Goal: Information Seeking & Learning: Learn about a topic

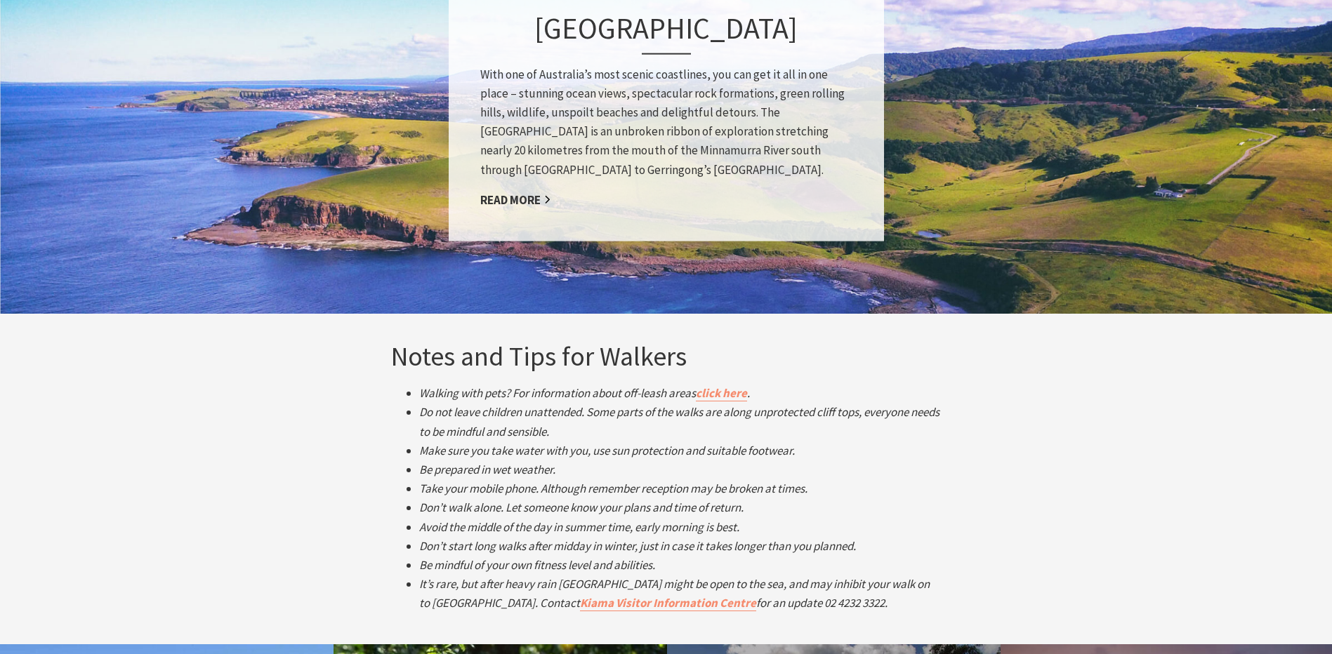
scroll to position [2176, 0]
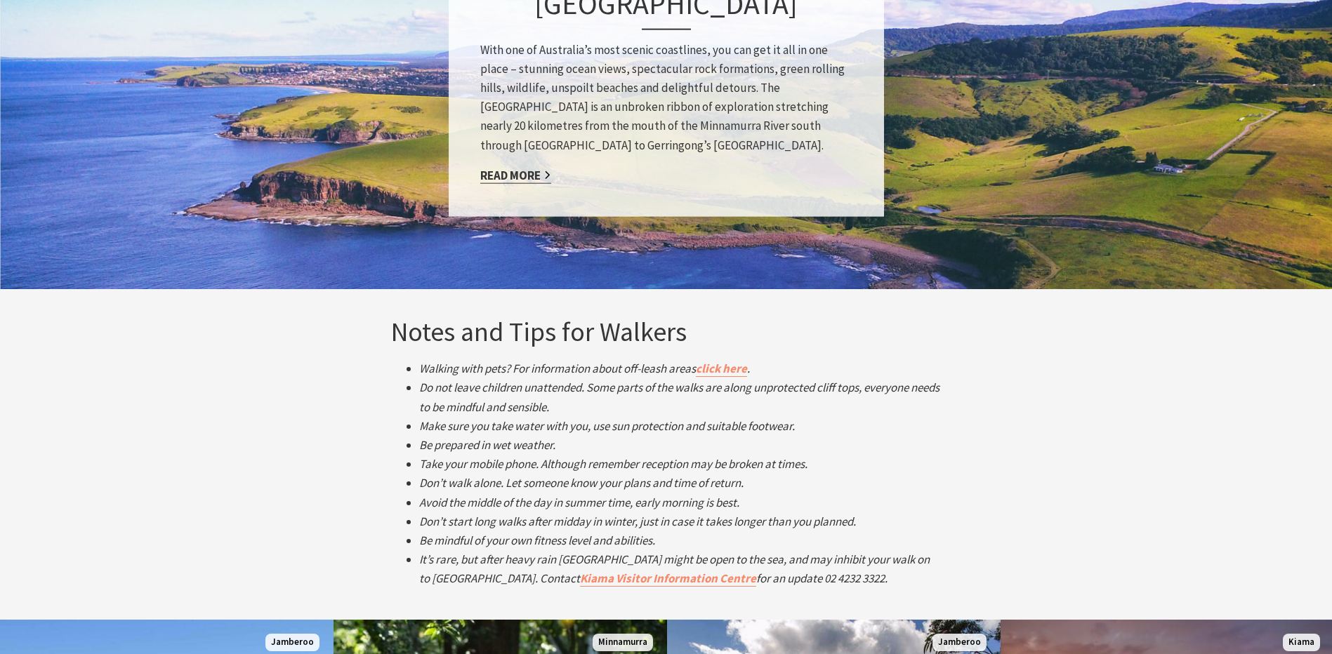
click at [524, 178] on link "Read More" at bounding box center [515, 175] width 71 height 16
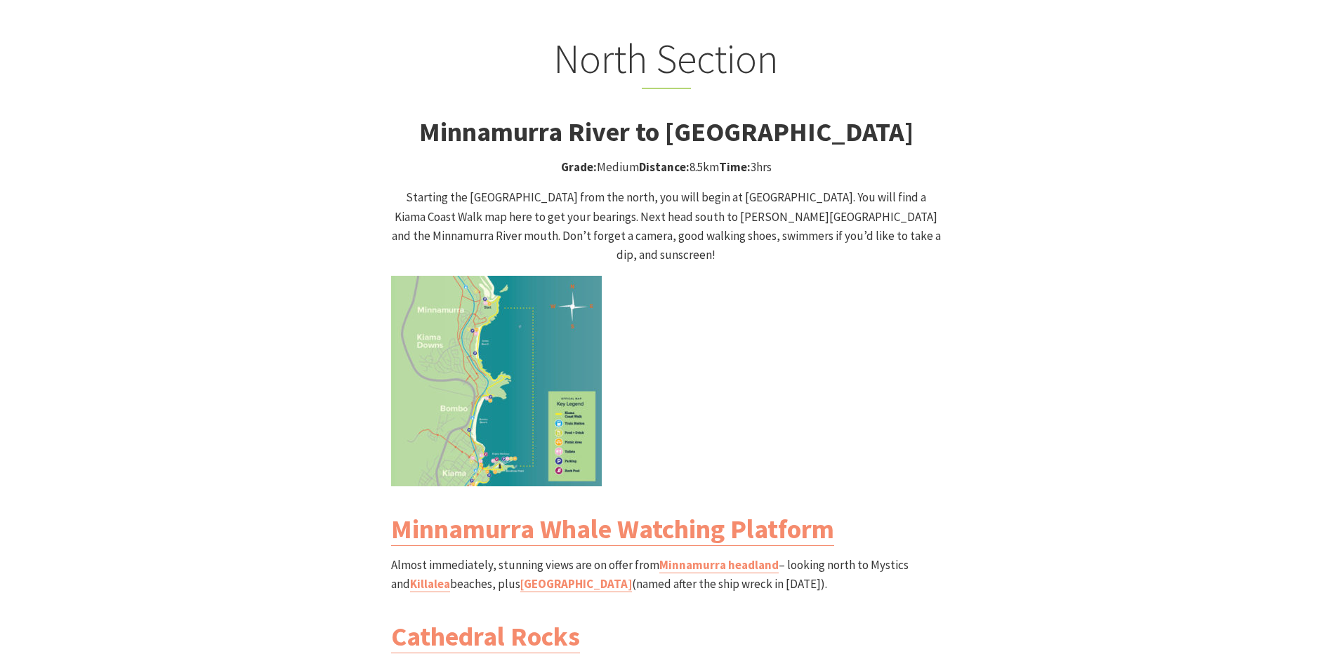
scroll to position [1404, 0]
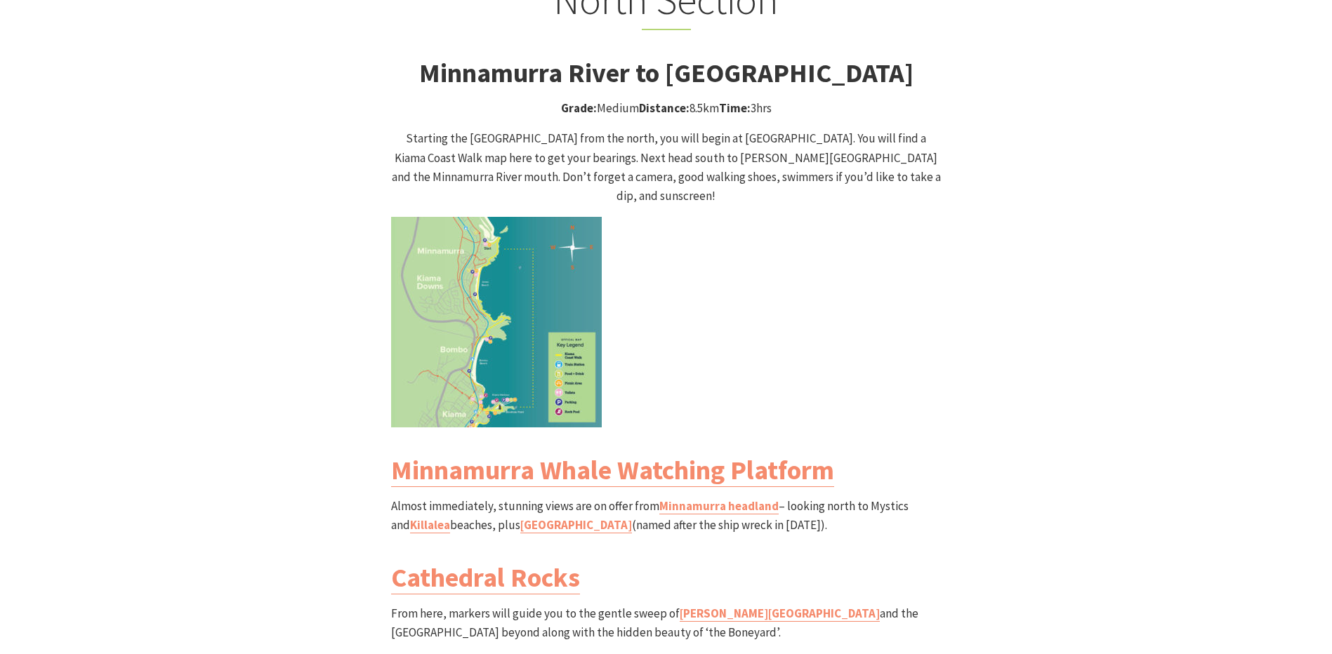
click at [489, 303] on img at bounding box center [496, 322] width 211 height 211
click at [621, 453] on link "Minnamurra Whale Watching Platform" at bounding box center [612, 470] width 443 height 34
drag, startPoint x: 475, startPoint y: 119, endPoint x: 735, endPoint y: 123, distance: 260.5
click at [735, 129] on p "Starting the [GEOGRAPHIC_DATA] from the north, you will begin at [GEOGRAPHIC_DA…" at bounding box center [666, 167] width 550 height 77
drag, startPoint x: 735, startPoint y: 123, endPoint x: 873, endPoint y: 119, distance: 137.6
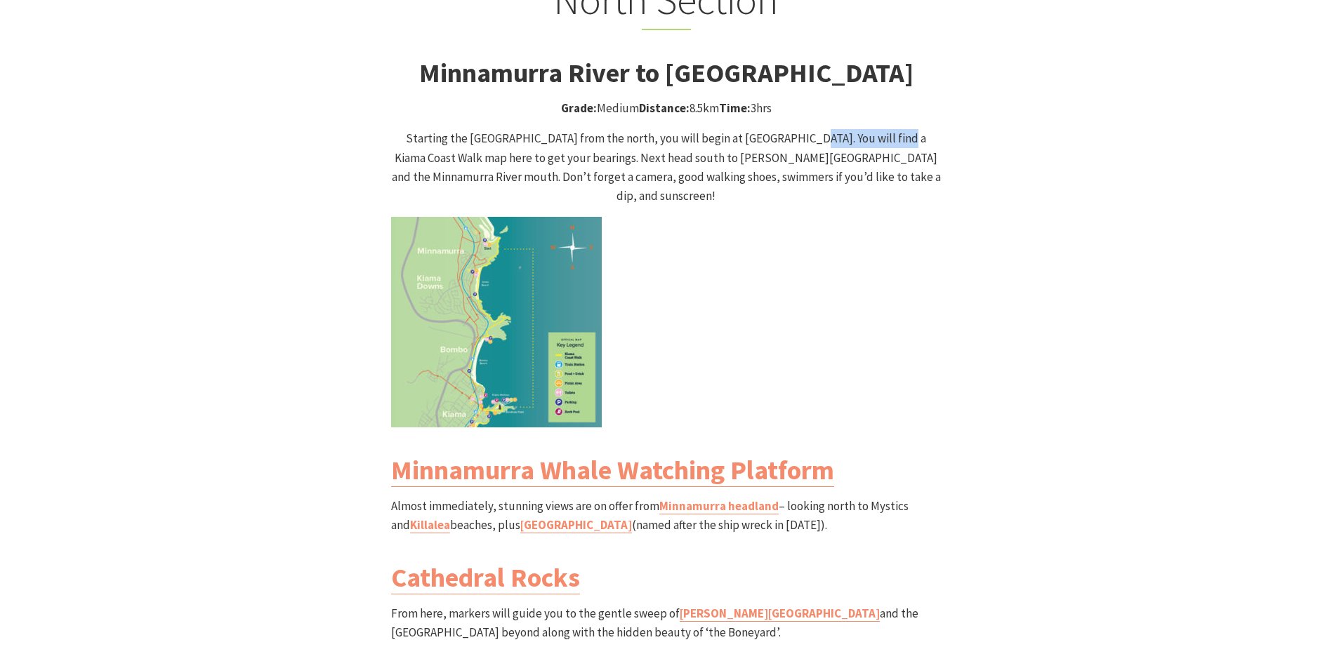
click at [873, 129] on p "Starting the [GEOGRAPHIC_DATA] from the north, you will begin at [GEOGRAPHIC_DA…" at bounding box center [666, 167] width 550 height 77
drag, startPoint x: 873, startPoint y: 119, endPoint x: 981, endPoint y: 122, distance: 108.9
click at [981, 122] on div "North Section Minnamurra River to Kiama Blowhole Walk Grade: Medium Distance: 8…" at bounding box center [666, 465] width 842 height 981
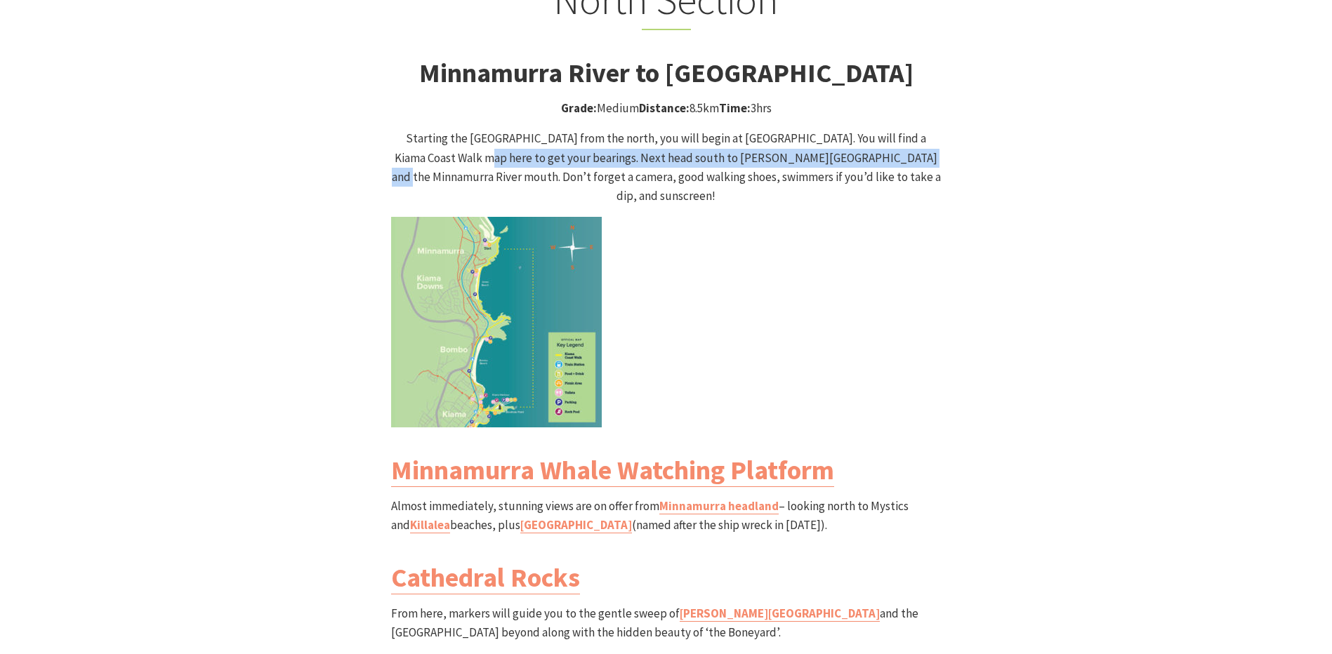
drag, startPoint x: 427, startPoint y: 137, endPoint x: 854, endPoint y: 138, distance: 426.8
click at [854, 138] on p "Starting the [GEOGRAPHIC_DATA] from the north, you will begin at [GEOGRAPHIC_DA…" at bounding box center [666, 167] width 550 height 77
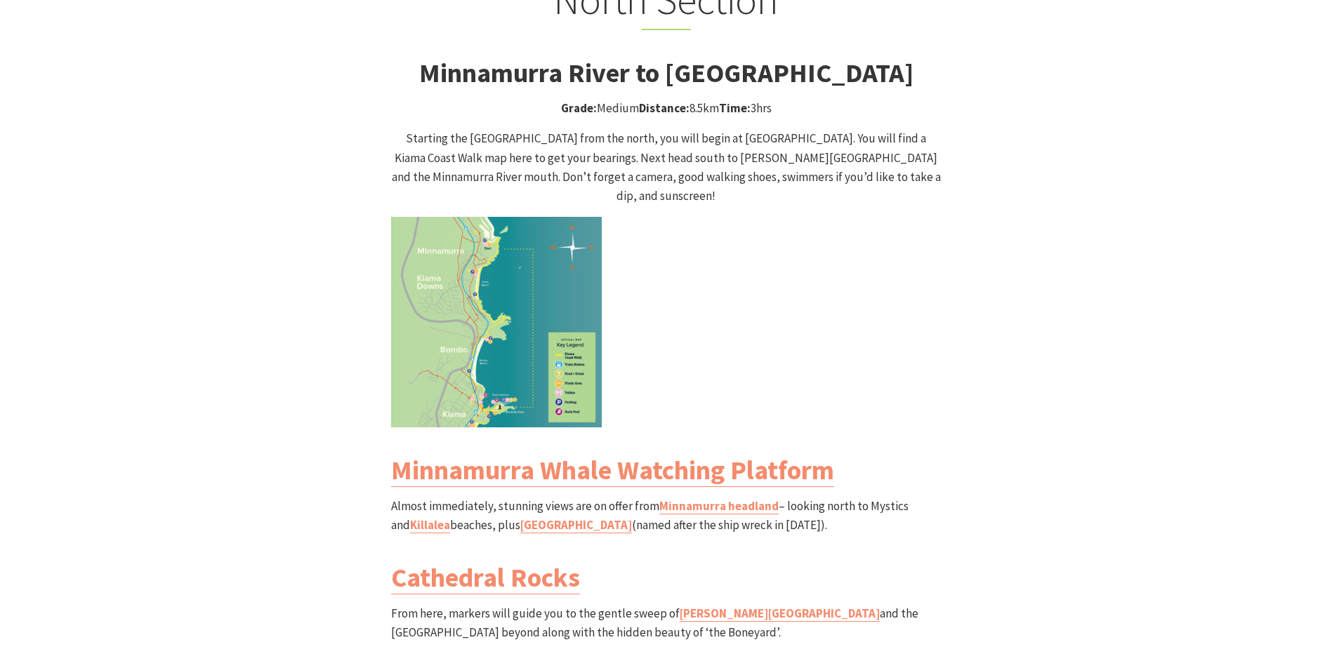
click at [817, 381] on p at bounding box center [666, 322] width 550 height 211
click at [490, 288] on img at bounding box center [496, 322] width 211 height 211
click at [555, 313] on img at bounding box center [496, 322] width 211 height 211
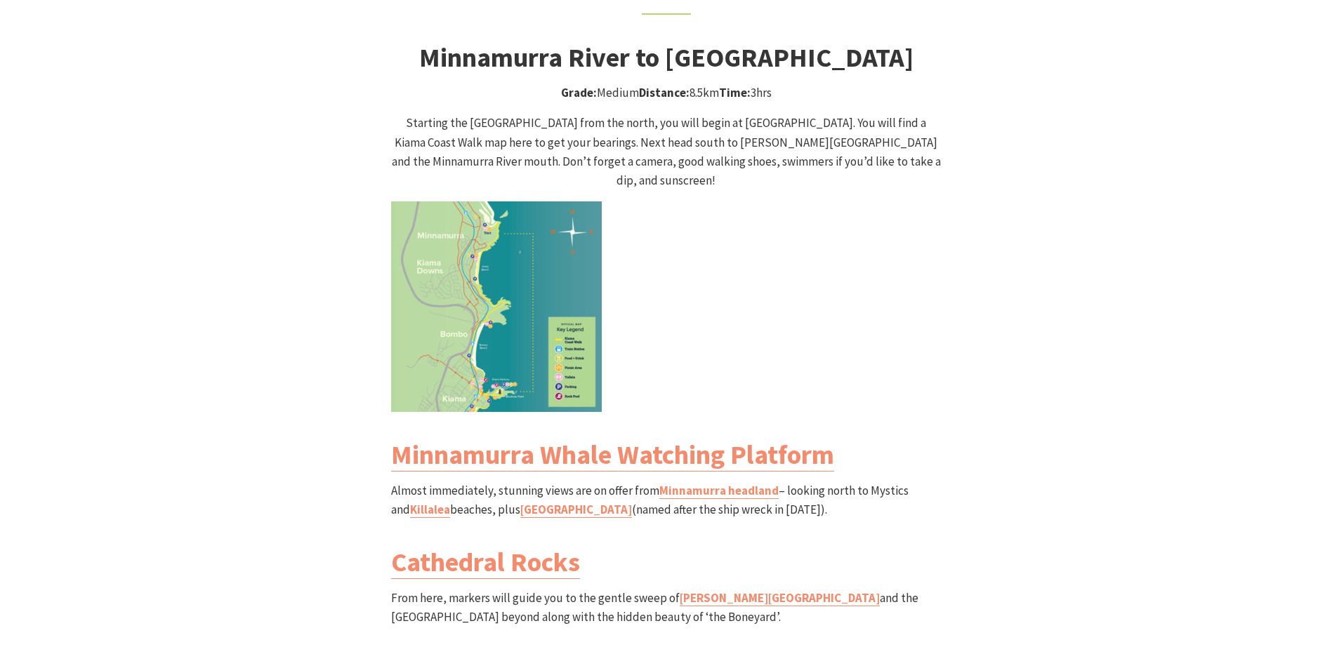
scroll to position [1334, 0]
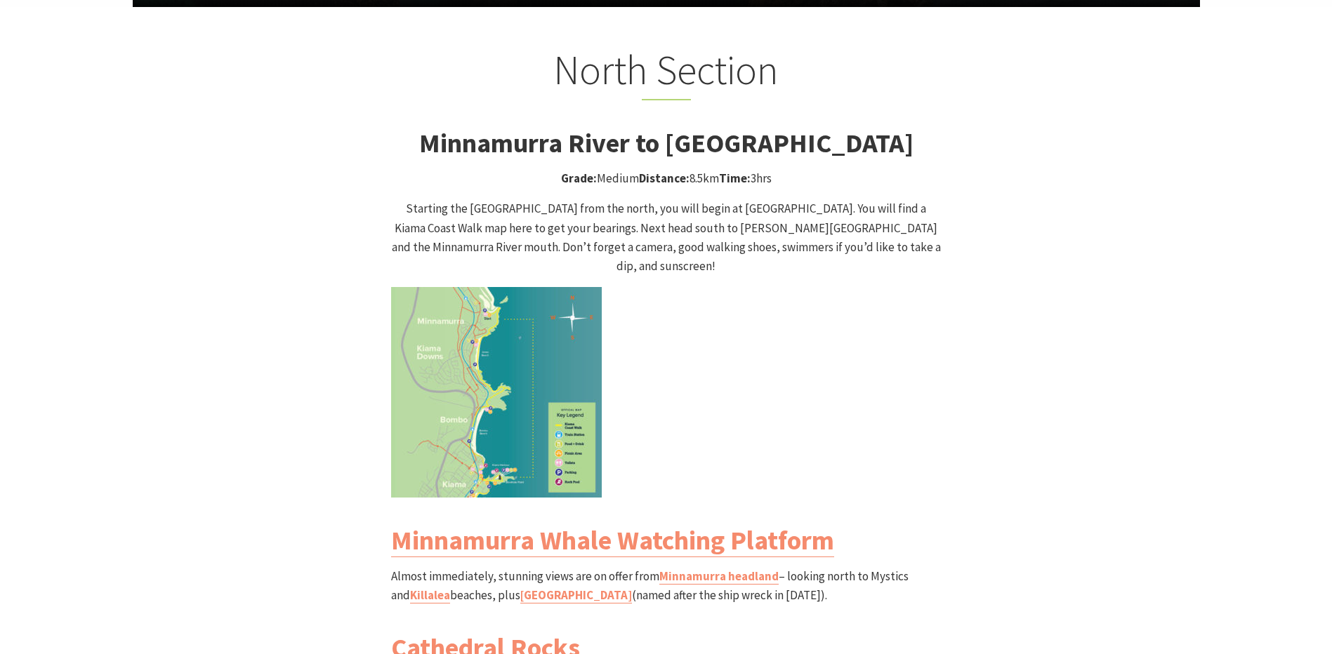
drag, startPoint x: 404, startPoint y: 117, endPoint x: 914, endPoint y: 113, distance: 510.3
click at [914, 127] on h3 "Minnamurra River to [GEOGRAPHIC_DATA]" at bounding box center [666, 143] width 550 height 32
copy strong "Minnamurra River to [GEOGRAPHIC_DATA]"
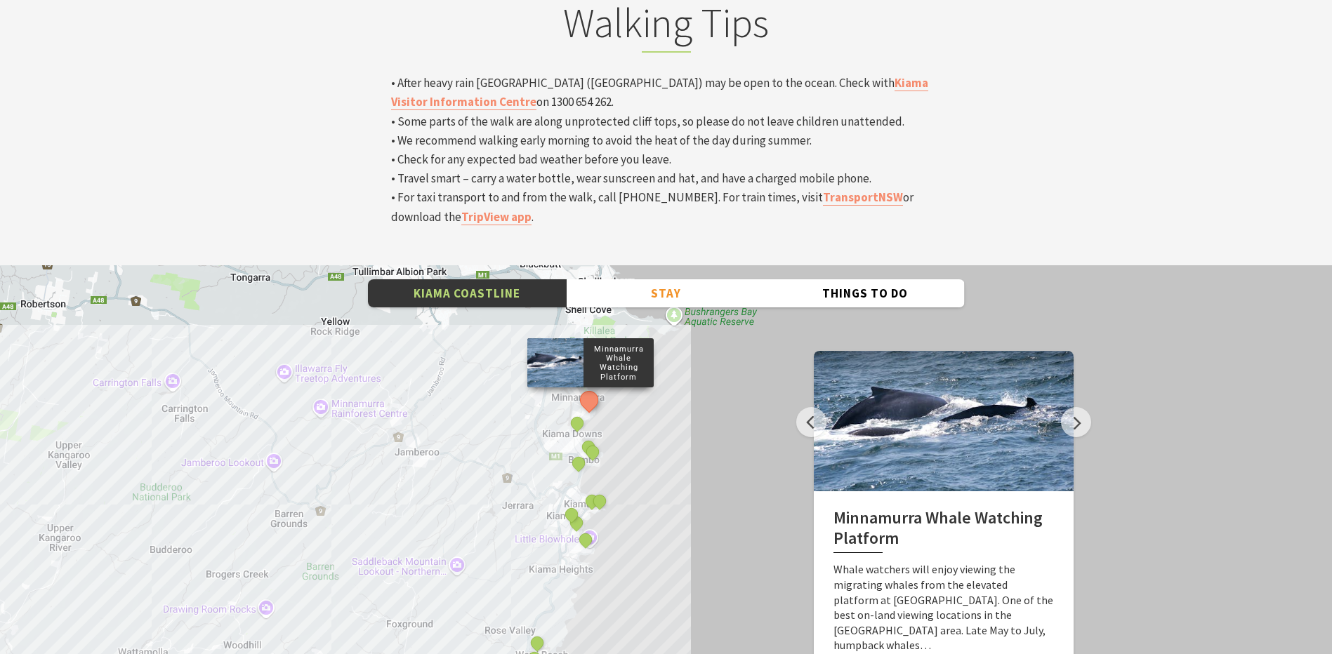
scroll to position [4844, 0]
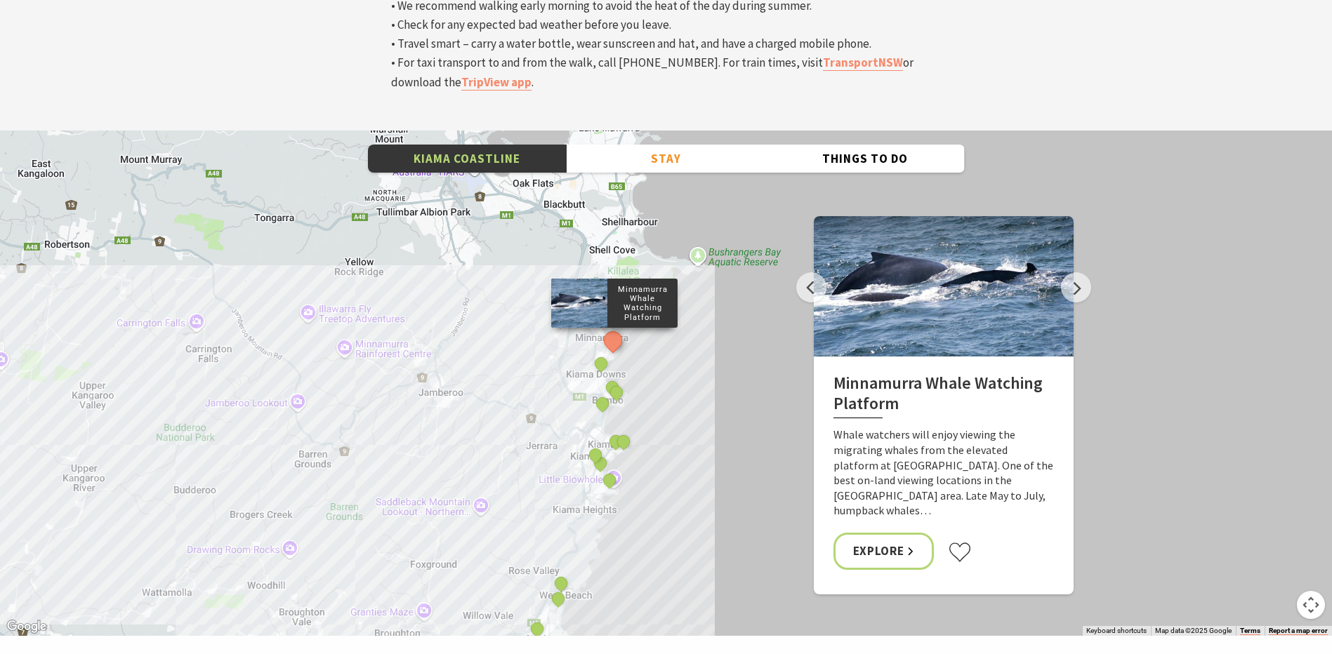
drag, startPoint x: 637, startPoint y: 213, endPoint x: 661, endPoint y: 289, distance: 78.8
click at [661, 289] on div "Minnamurra Whale Watching Platform Gerringong Whale Watching Platform [GEOGRAPH…" at bounding box center [666, 383] width 1332 height 505
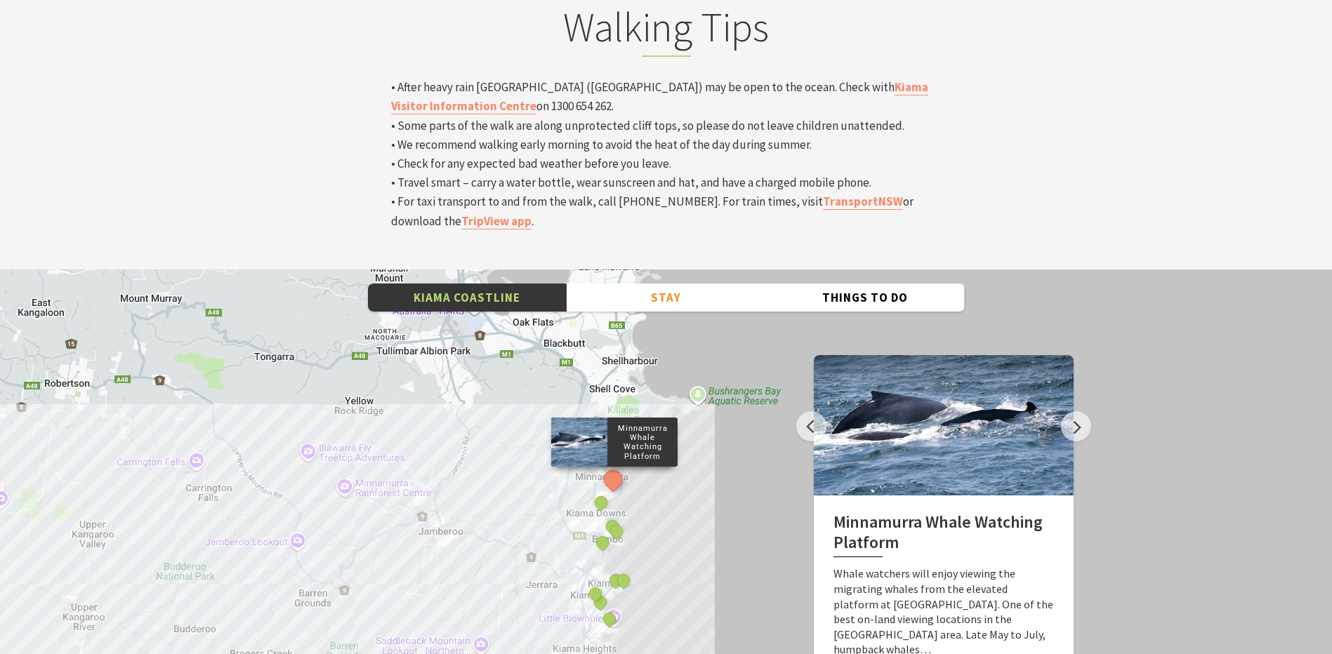
scroll to position [4703, 0]
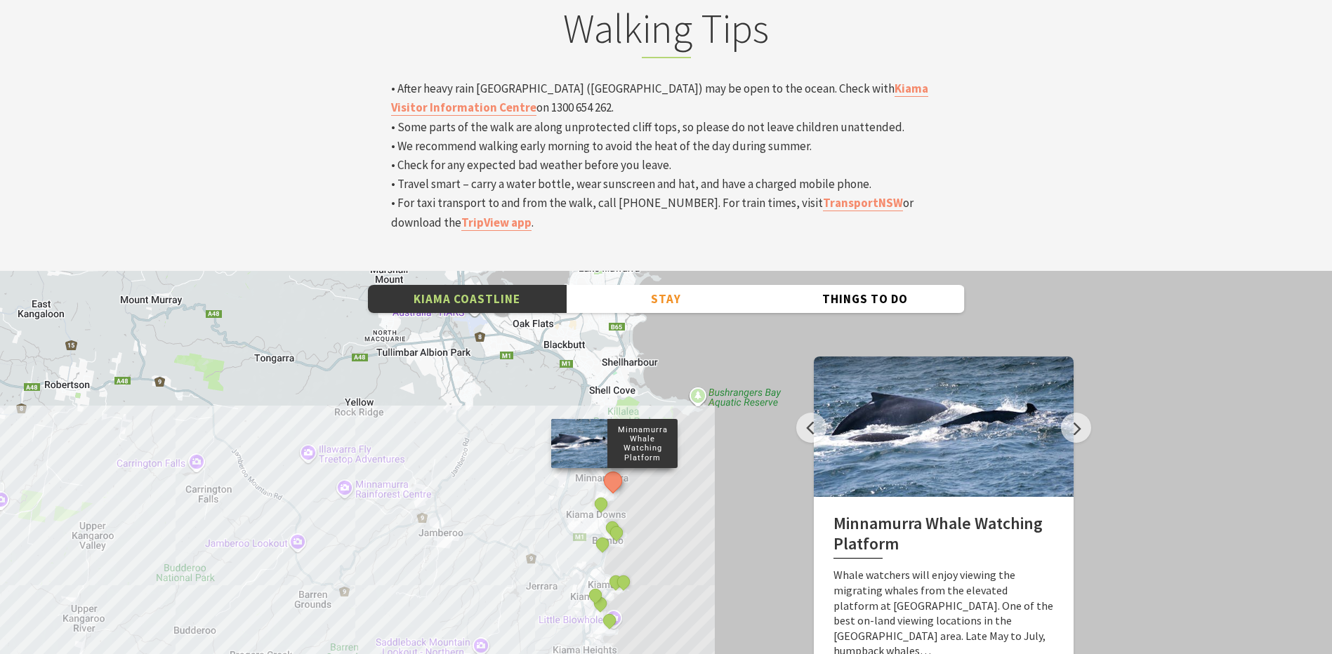
click at [598, 491] on button "See detail about Jones Beach, Kiama Downs" at bounding box center [601, 504] width 26 height 26
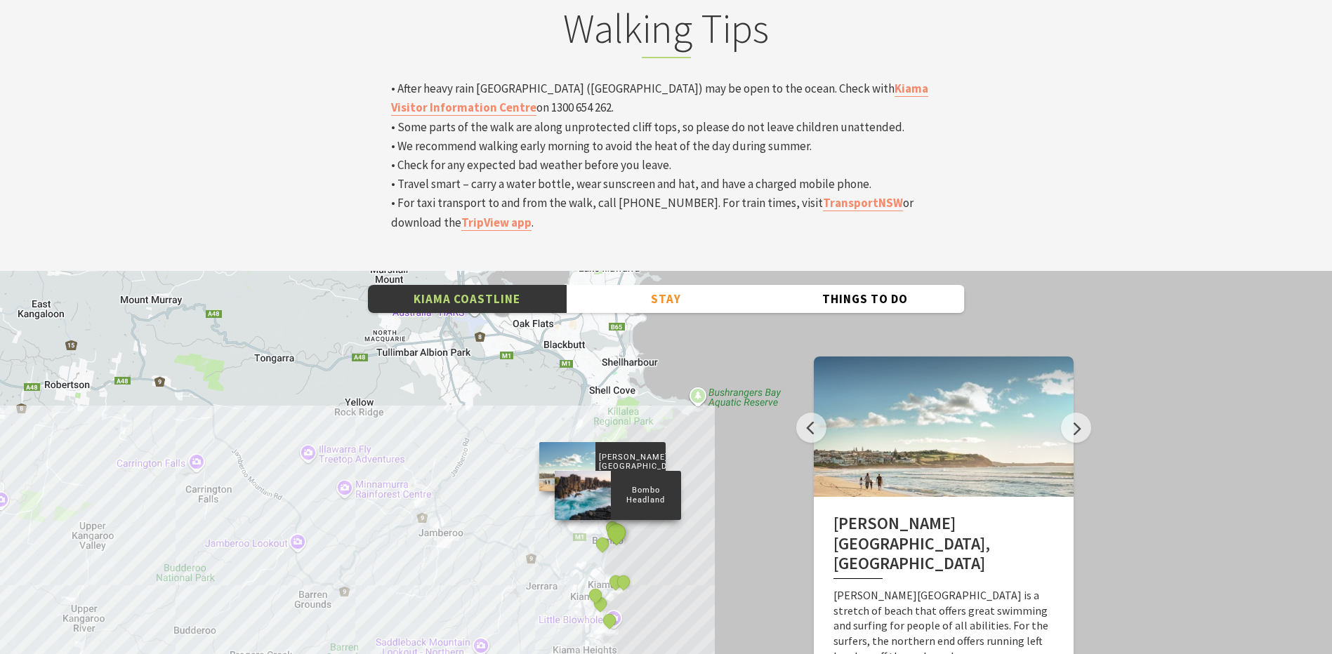
click at [620, 519] on button "See detail about Bombo Headland" at bounding box center [616, 532] width 26 height 26
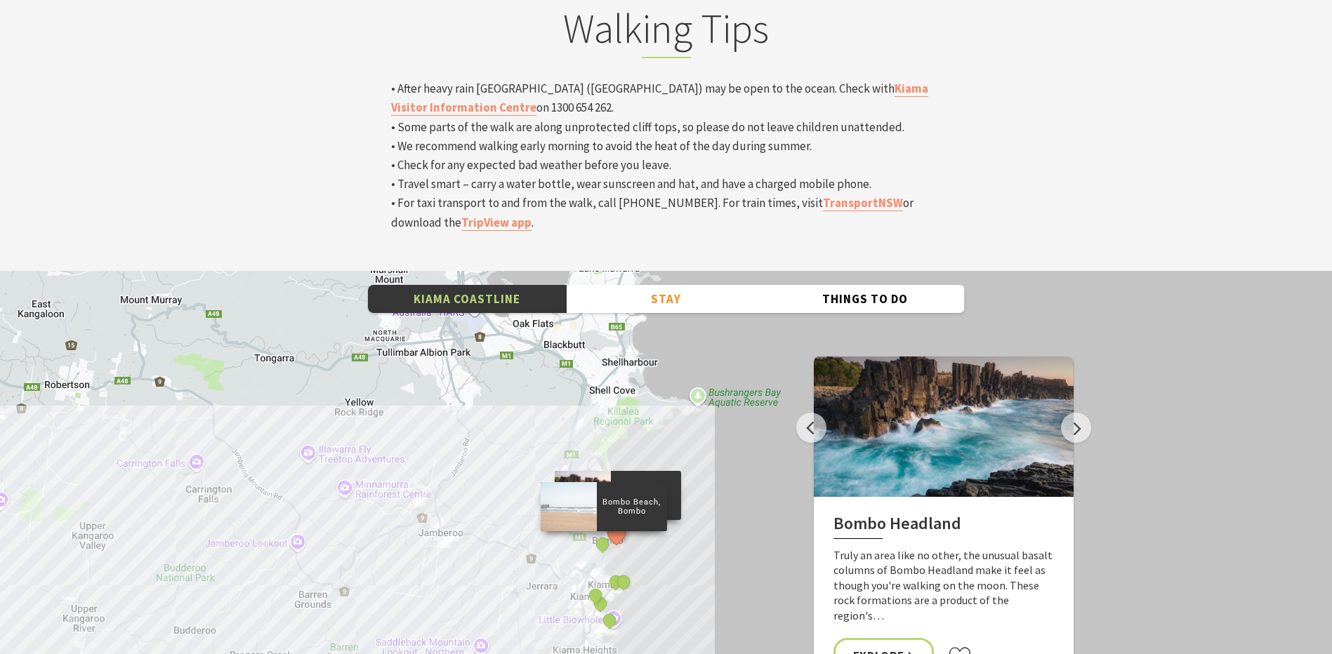
click at [592, 535] on div "Bombo Beach, Bombo" at bounding box center [602, 545] width 21 height 21
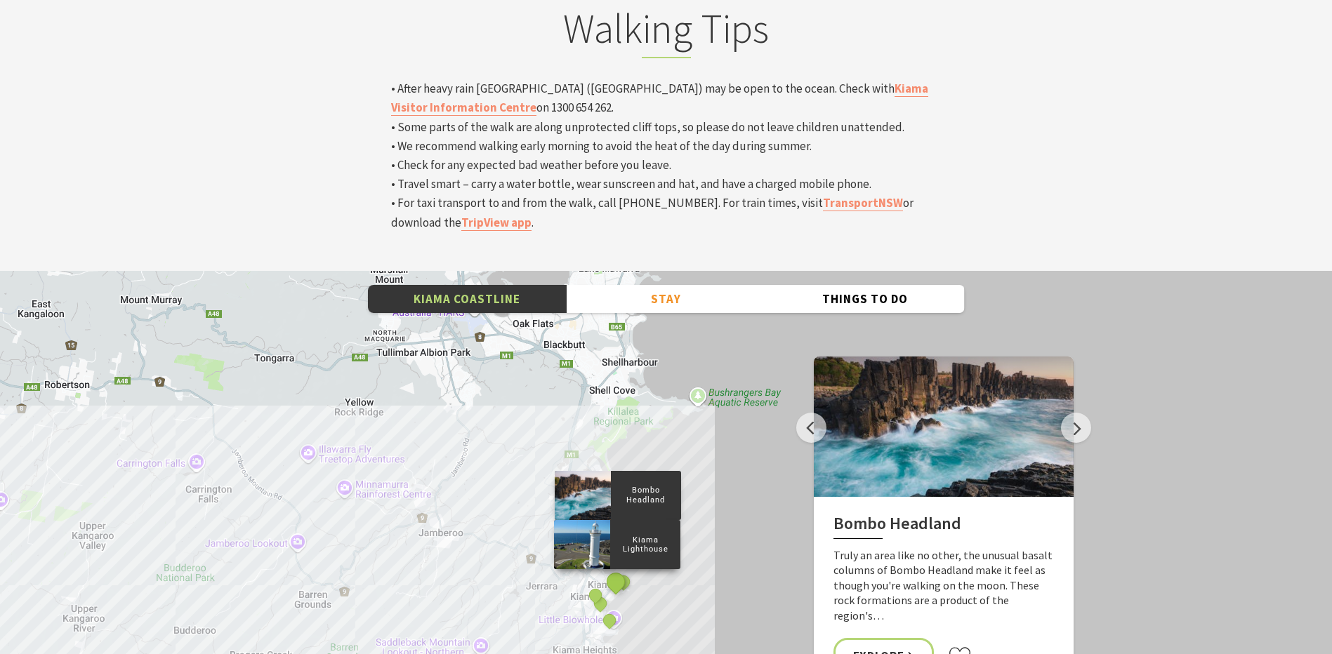
click at [616, 569] on button "See detail about Kiama Lighthouse" at bounding box center [615, 582] width 26 height 26
